Goal: Task Accomplishment & Management: Use online tool/utility

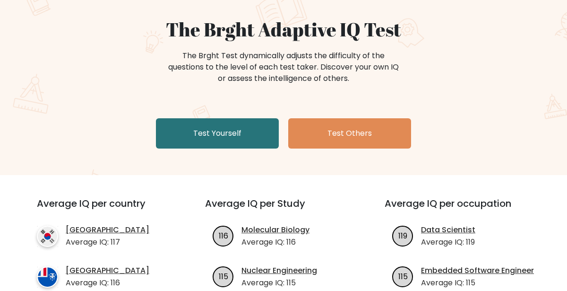
scroll to position [81, 0]
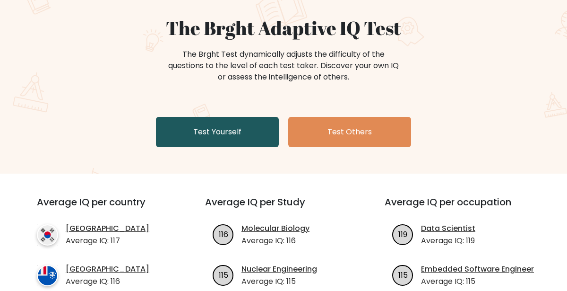
click at [243, 136] on link "Test Yourself" at bounding box center [217, 132] width 123 height 30
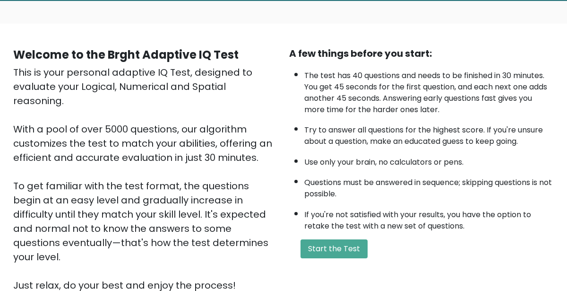
scroll to position [142, 0]
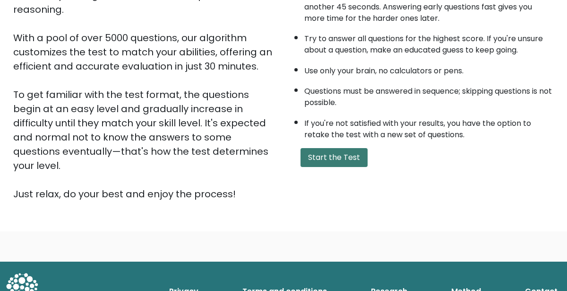
click at [341, 155] on button "Start the Test" at bounding box center [334, 157] width 67 height 19
click at [356, 155] on button "Start the Test" at bounding box center [334, 157] width 67 height 19
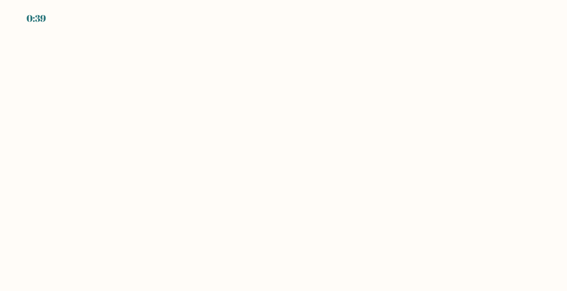
click at [279, 188] on body "0:39" at bounding box center [283, 145] width 567 height 291
click at [279, 187] on body "0:39" at bounding box center [283, 145] width 567 height 291
click at [279, 189] on body "0:37" at bounding box center [283, 145] width 567 height 291
click at [56, 146] on body "0:37" at bounding box center [283, 145] width 567 height 291
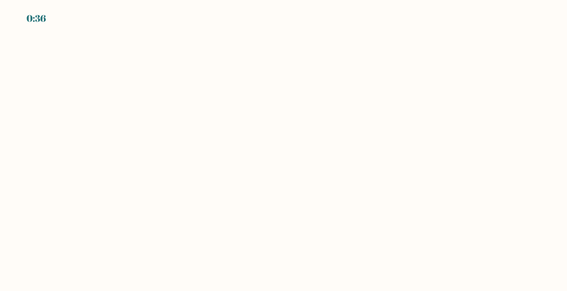
click at [320, 98] on body "0:36" at bounding box center [283, 145] width 567 height 291
click at [320, 98] on body "0:35" at bounding box center [283, 145] width 567 height 291
click at [276, 138] on body "0:34" at bounding box center [283, 145] width 567 height 291
click at [138, 149] on body "0:39" at bounding box center [283, 145] width 567 height 291
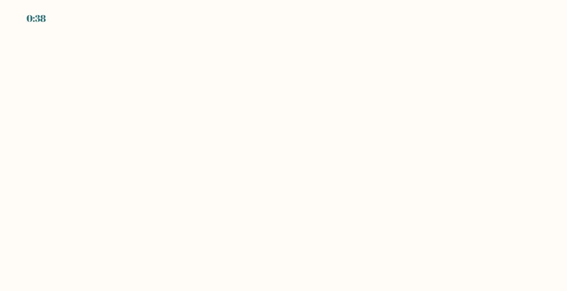
click at [457, 138] on body "0:38" at bounding box center [283, 145] width 567 height 291
click at [441, 214] on body "0:37" at bounding box center [283, 145] width 567 height 291
click at [358, 203] on body "0:36" at bounding box center [283, 145] width 567 height 291
click at [259, 178] on body "0:36" at bounding box center [283, 145] width 567 height 291
click at [258, 177] on body "0:35" at bounding box center [283, 145] width 567 height 291
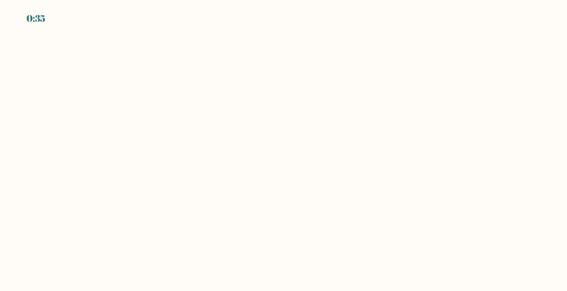
click at [258, 177] on body "0:35" at bounding box center [283, 145] width 567 height 291
click at [165, 151] on body "0:34" at bounding box center [283, 145] width 567 height 291
click at [153, 227] on body "0:34" at bounding box center [283, 145] width 567 height 291
click at [156, 227] on body "0:33" at bounding box center [283, 145] width 567 height 291
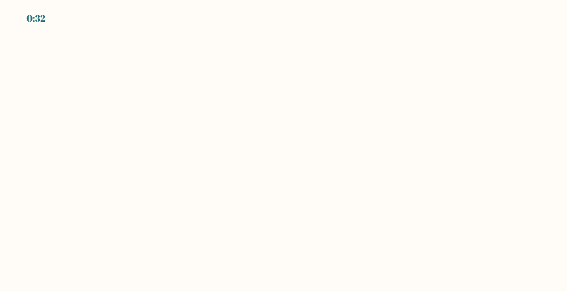
click at [173, 169] on body "0:32" at bounding box center [283, 145] width 567 height 291
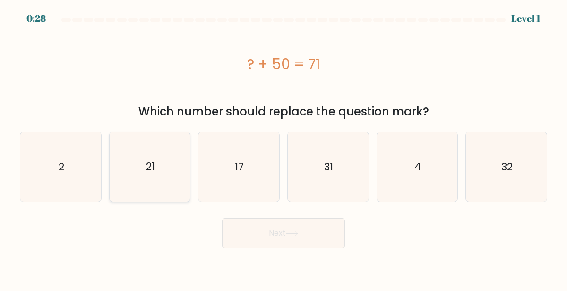
click at [152, 168] on text "21" at bounding box center [150, 166] width 9 height 15
click at [284, 148] on input "b. 21" at bounding box center [284, 147] width 0 height 2
radio input "true"
click at [299, 235] on icon at bounding box center [292, 233] width 13 height 5
click at [297, 232] on icon at bounding box center [292, 233] width 13 height 5
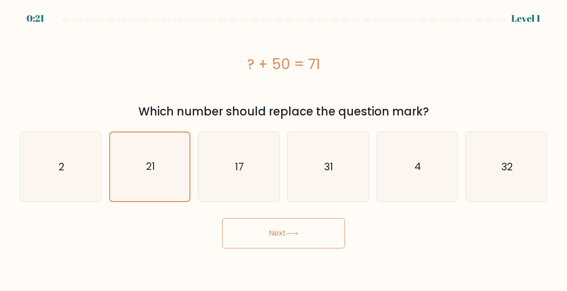
click at [295, 230] on button "Next" at bounding box center [283, 233] width 123 height 30
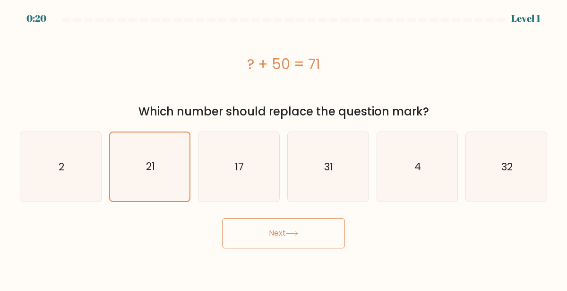
click at [295, 230] on button "Next" at bounding box center [283, 233] width 123 height 30
